Goal: Transaction & Acquisition: Purchase product/service

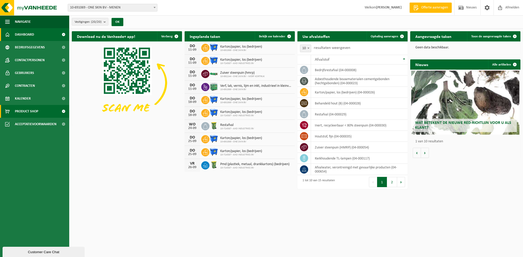
click at [26, 108] on span "Product Shop" at bounding box center [26, 111] width 23 height 13
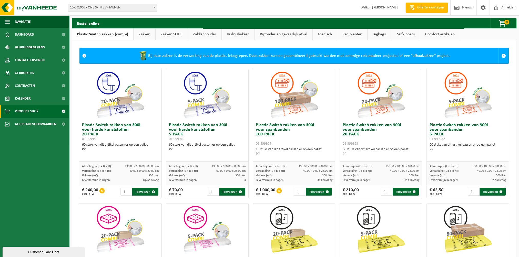
click at [233, 31] on link "Vuilnisbakken" at bounding box center [238, 34] width 33 height 12
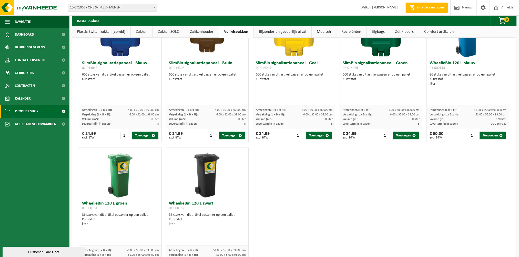
scroll to position [615, 0]
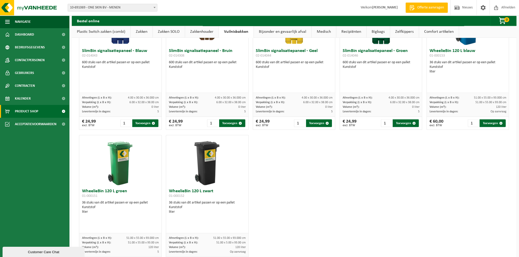
click at [198, 166] on img at bounding box center [207, 160] width 51 height 51
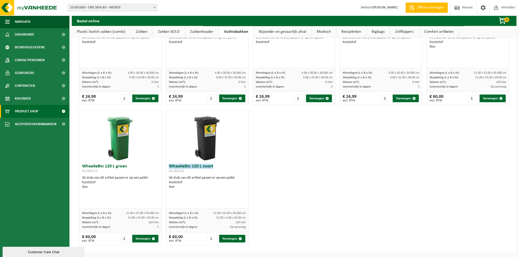
drag, startPoint x: 215, startPoint y: 165, endPoint x: 167, endPoint y: 166, distance: 47.7
click at [167, 166] on div "WheelieBin 120 L zwart 01-000152 36 stuks van dit artikel passen er op een pall…" at bounding box center [207, 185] width 82 height 47
copy h3 "WheelieBin 120 L zwart"
